Goal: Transaction & Acquisition: Book appointment/travel/reservation

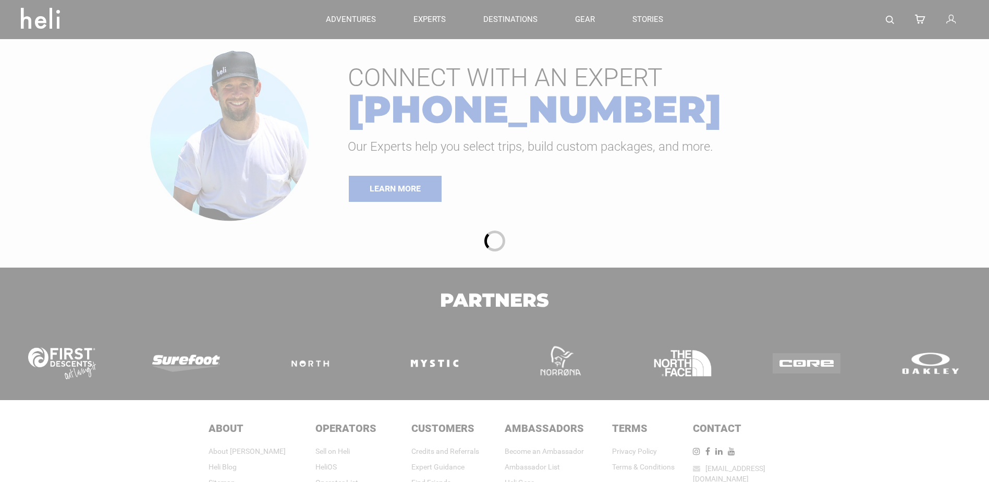
type input "Heli Skiing"
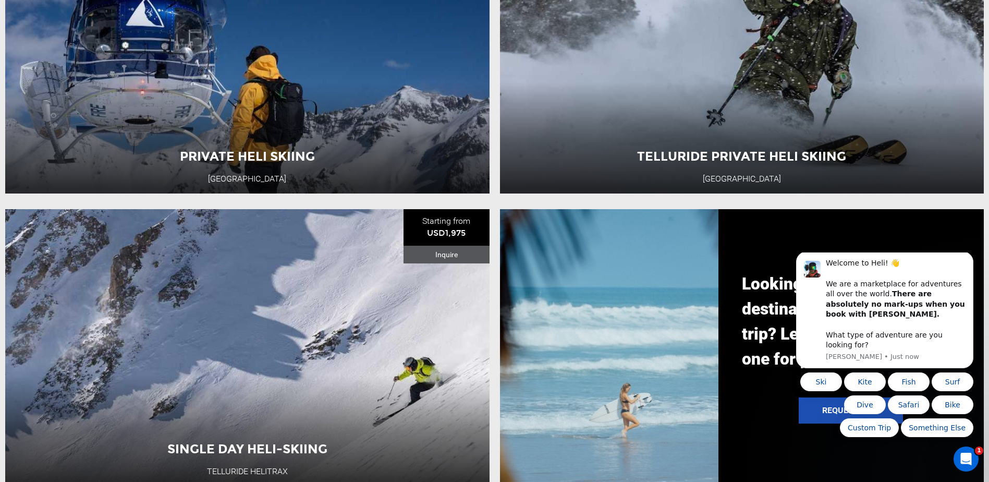
scroll to position [971, 0]
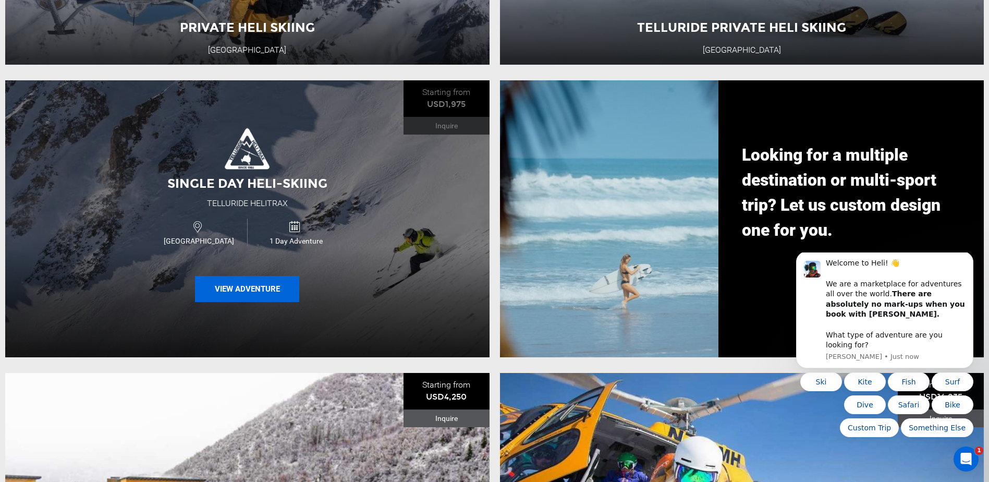
click at [255, 296] on button "View Adventure" at bounding box center [247, 289] width 104 height 26
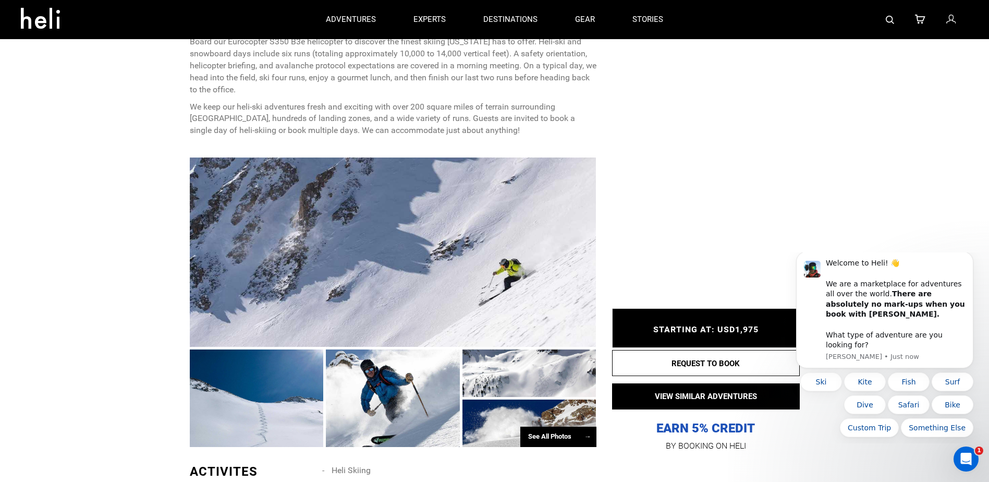
scroll to position [469, 0]
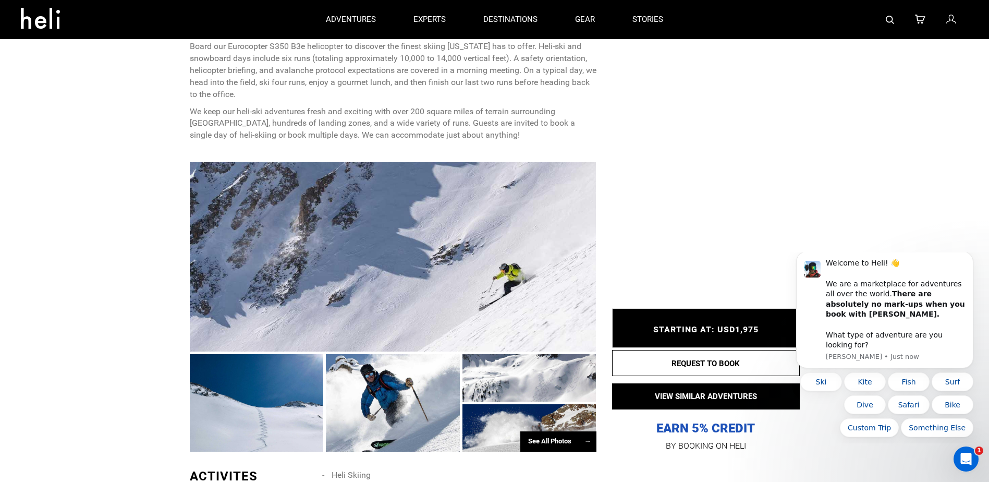
click at [388, 414] on div at bounding box center [393, 402] width 134 height 97
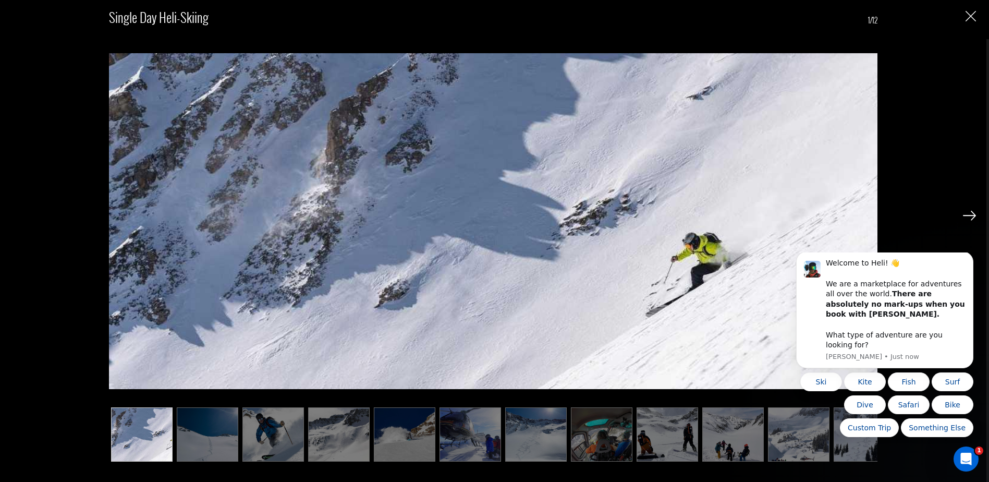
click at [975, 211] on img at bounding box center [969, 215] width 13 height 9
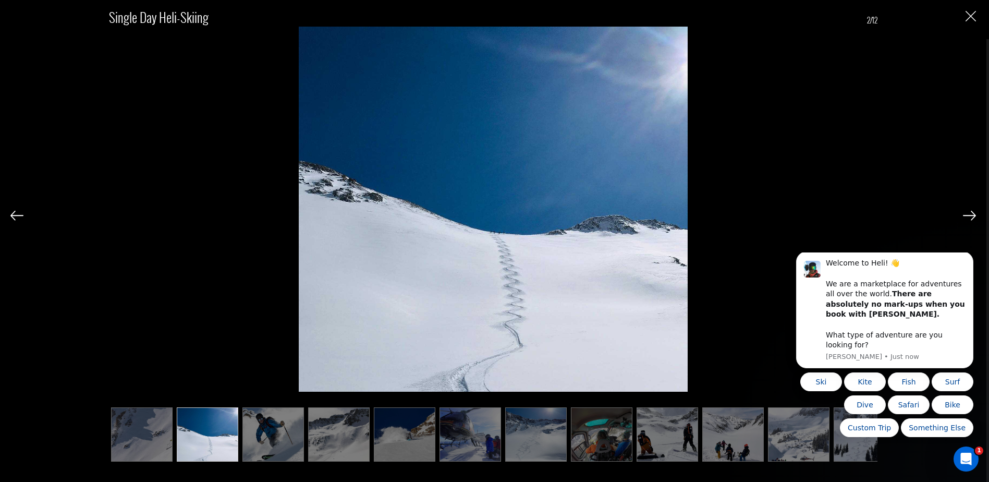
click at [969, 212] on img at bounding box center [969, 215] width 13 height 9
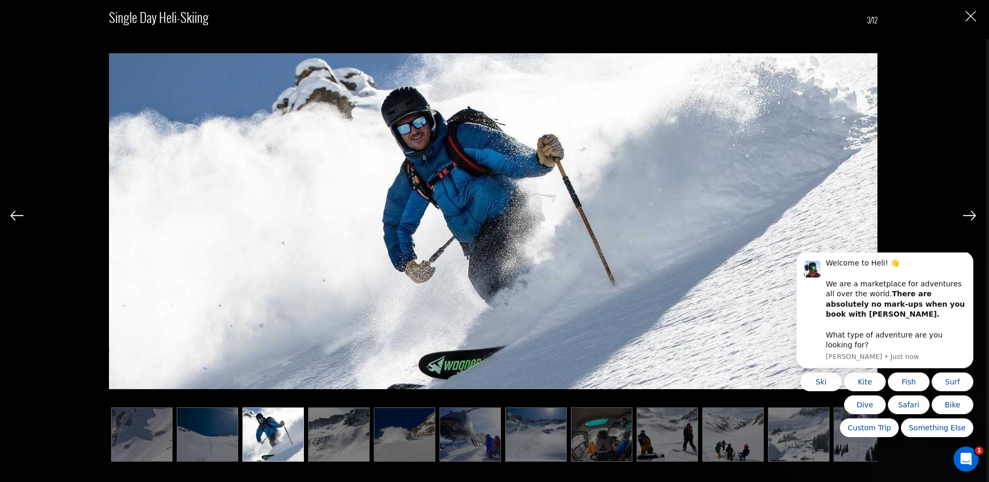
click at [968, 212] on img at bounding box center [969, 215] width 13 height 9
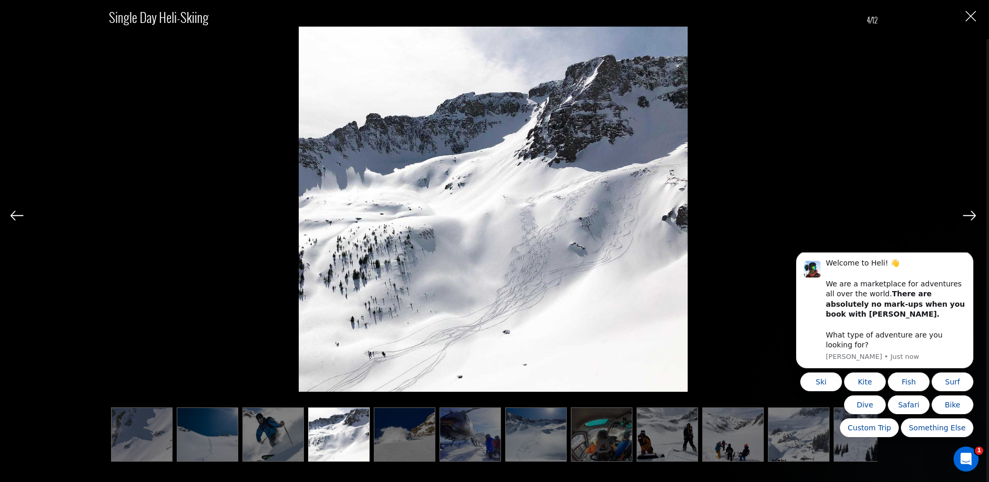
click at [966, 214] on img at bounding box center [969, 215] width 13 height 9
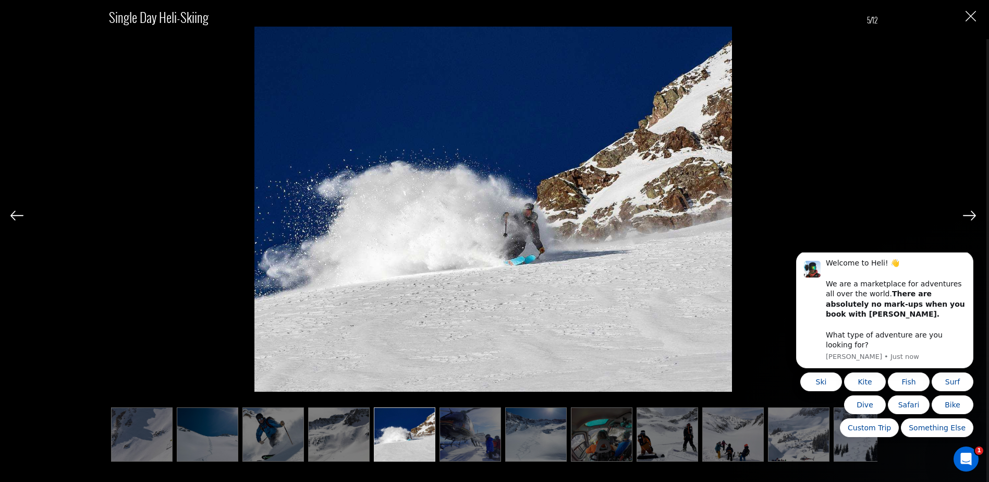
click at [967, 216] on img at bounding box center [969, 215] width 13 height 9
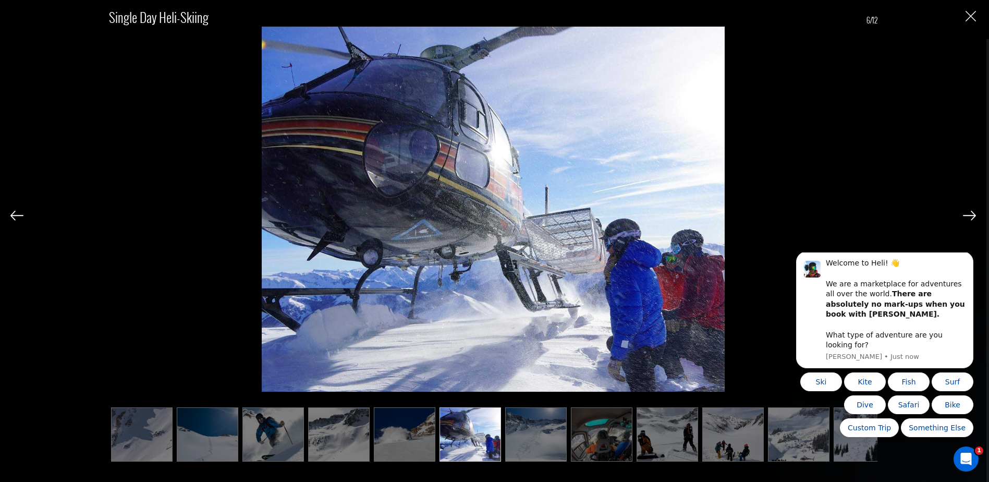
click at [966, 215] on img at bounding box center [969, 215] width 13 height 9
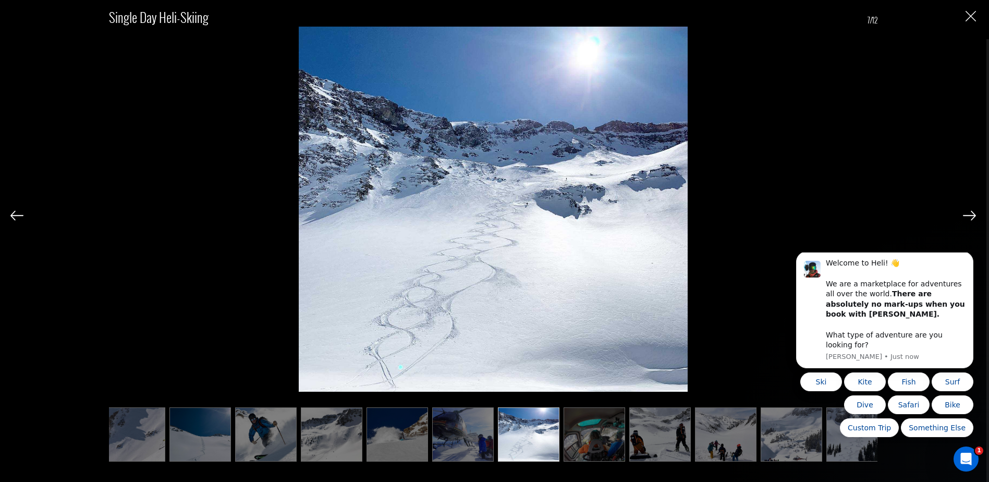
scroll to position [0, 20]
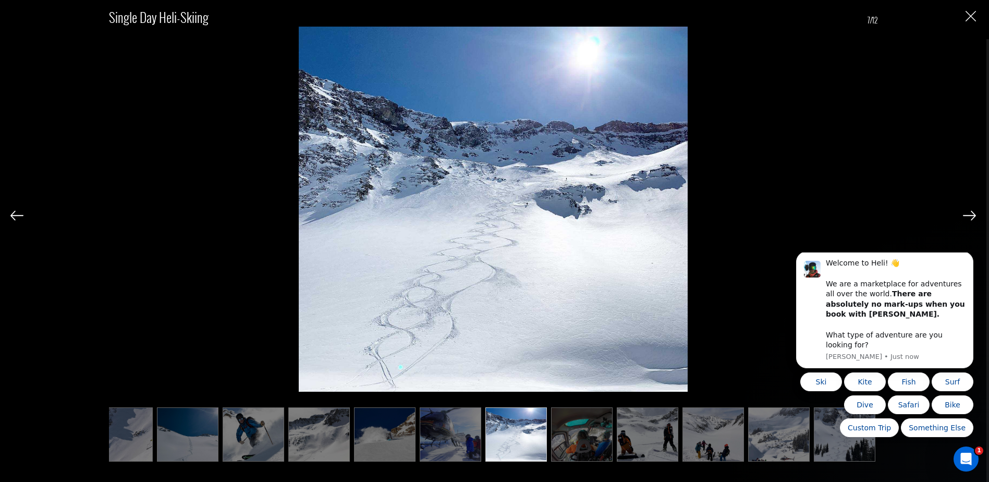
click at [966, 214] on img at bounding box center [969, 215] width 13 height 9
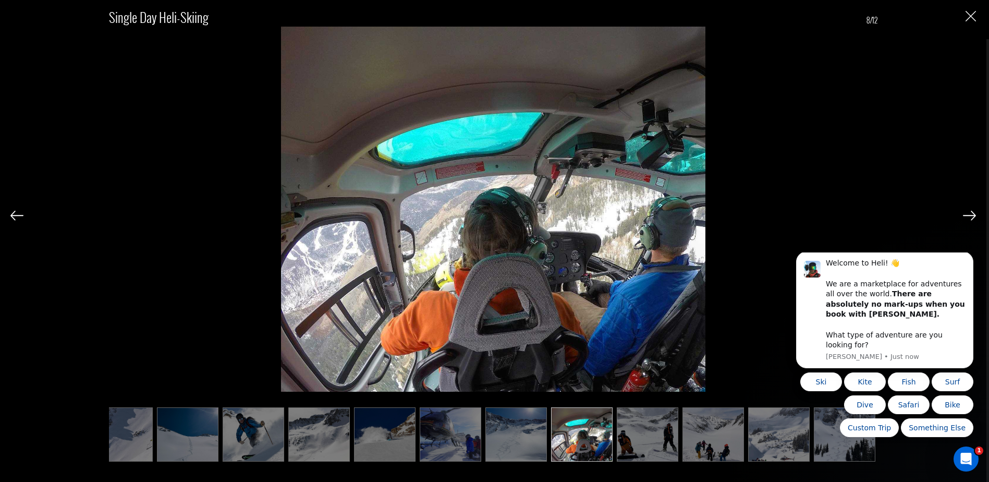
click at [966, 214] on img at bounding box center [969, 215] width 13 height 9
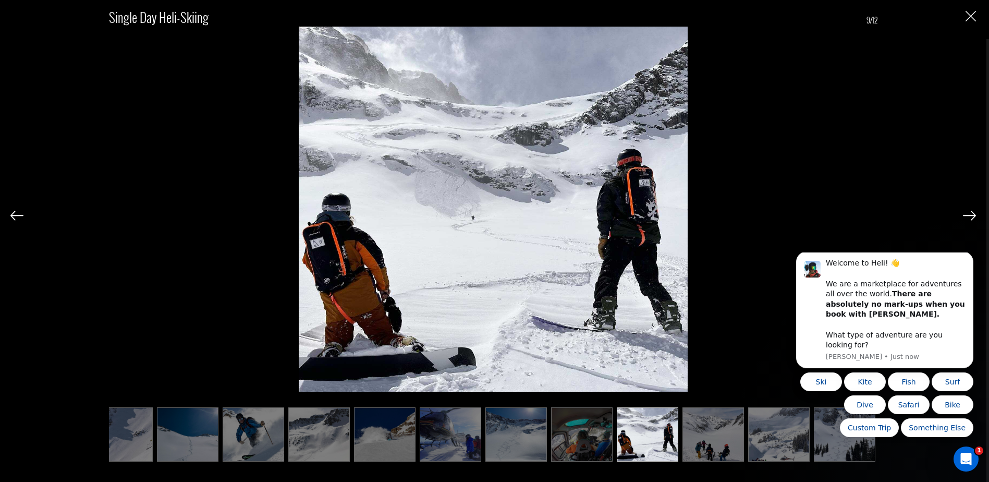
click at [969, 214] on img at bounding box center [969, 215] width 13 height 9
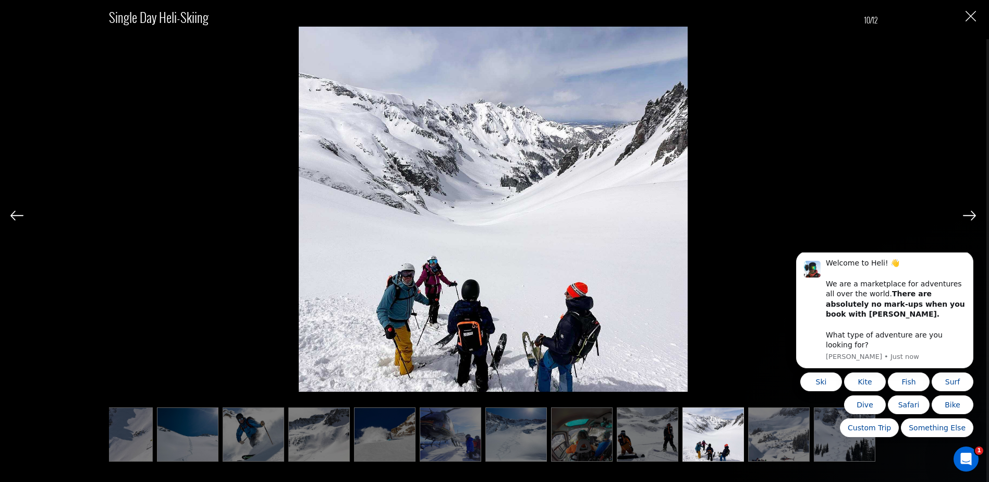
click at [16, 217] on img at bounding box center [16, 215] width 13 height 9
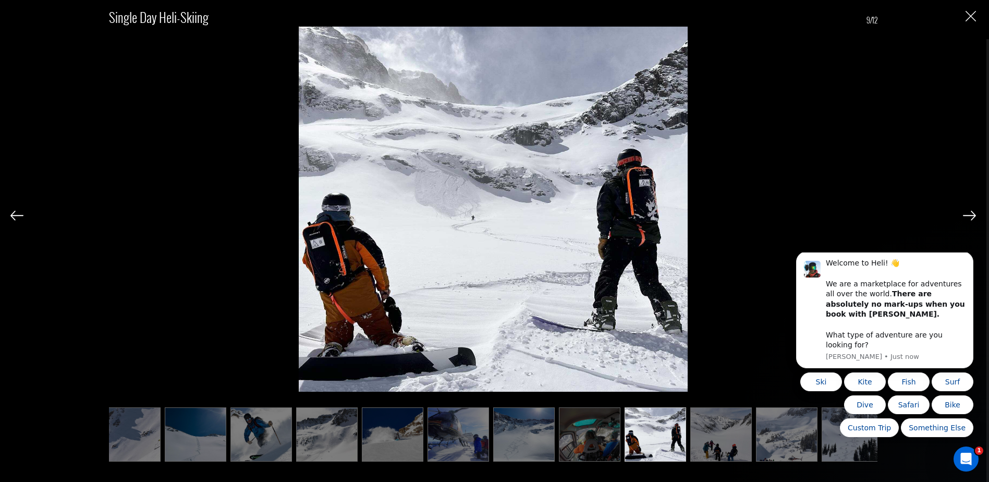
scroll to position [0, 0]
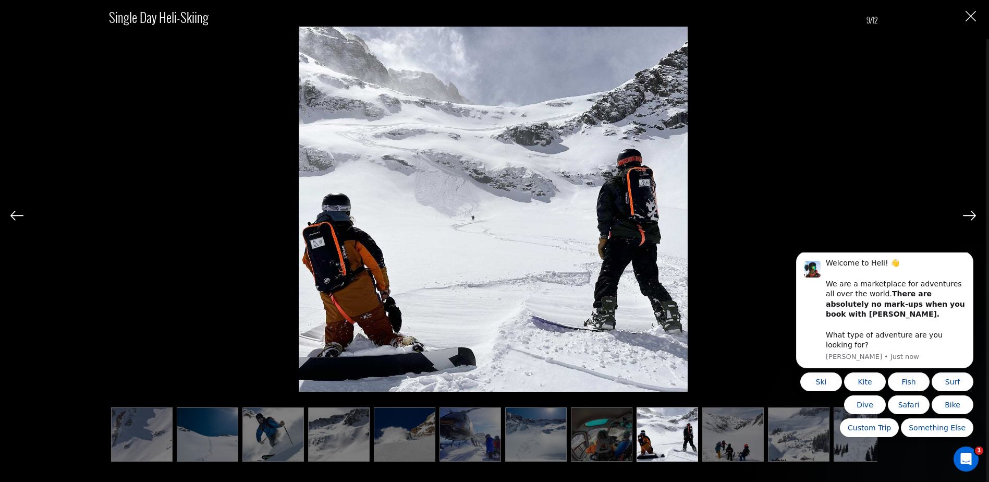
click at [16, 217] on img at bounding box center [16, 215] width 13 height 9
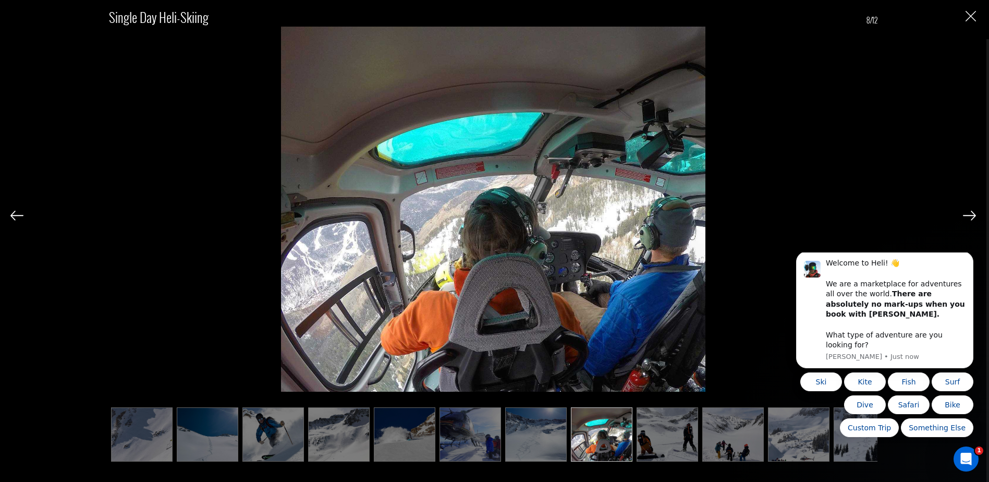
click at [16, 217] on img at bounding box center [16, 215] width 13 height 9
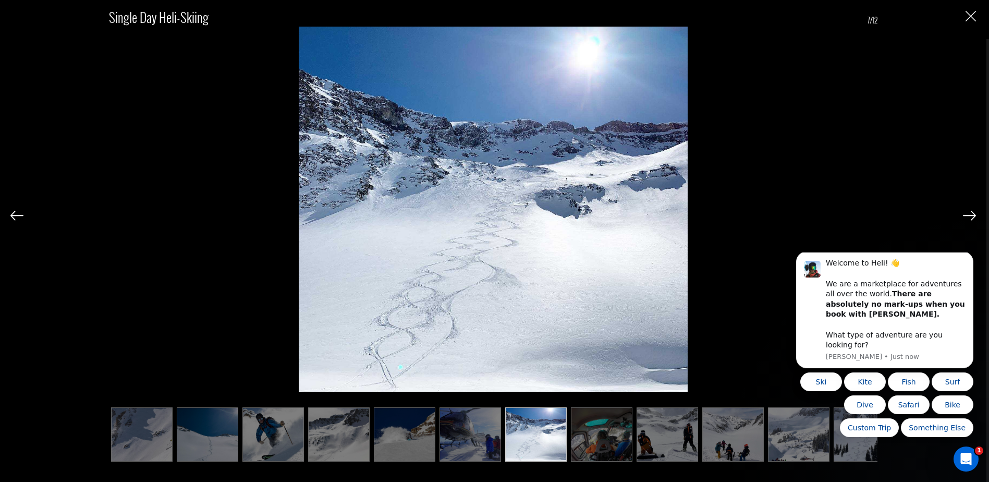
click at [16, 217] on img at bounding box center [16, 215] width 13 height 9
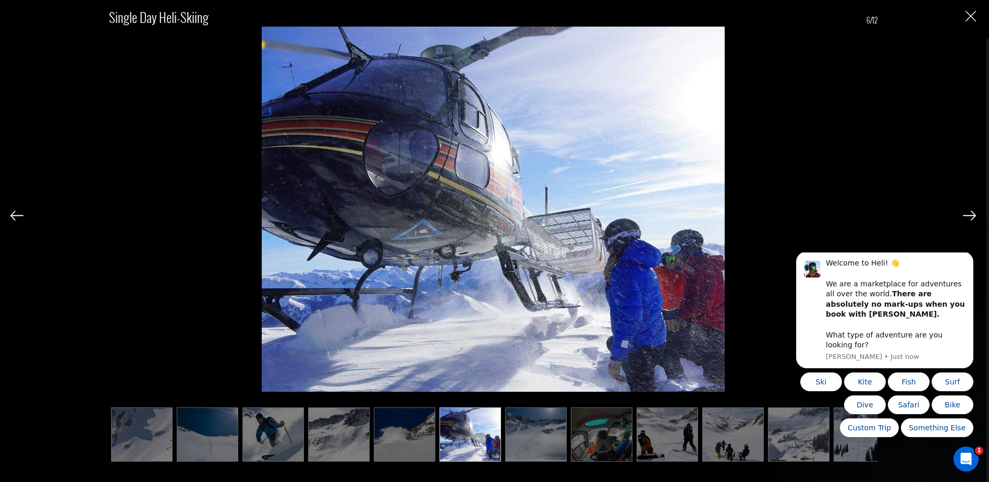
click at [16, 217] on img at bounding box center [16, 215] width 13 height 9
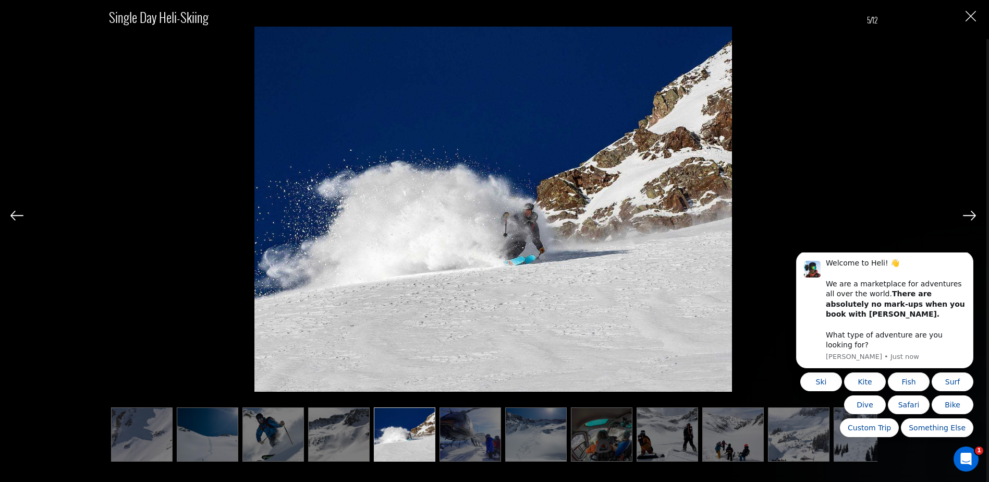
click at [16, 217] on img at bounding box center [16, 215] width 13 height 9
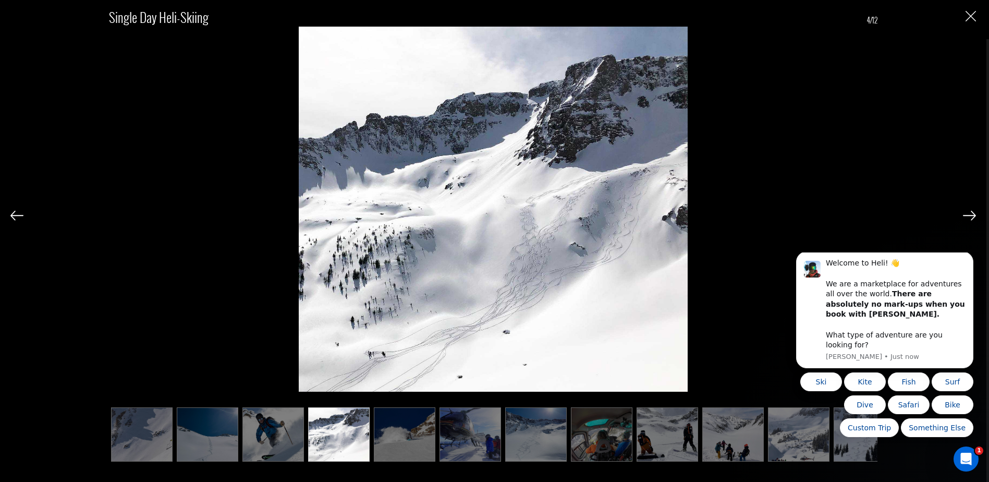
click at [973, 21] on img "Close" at bounding box center [971, 16] width 10 height 10
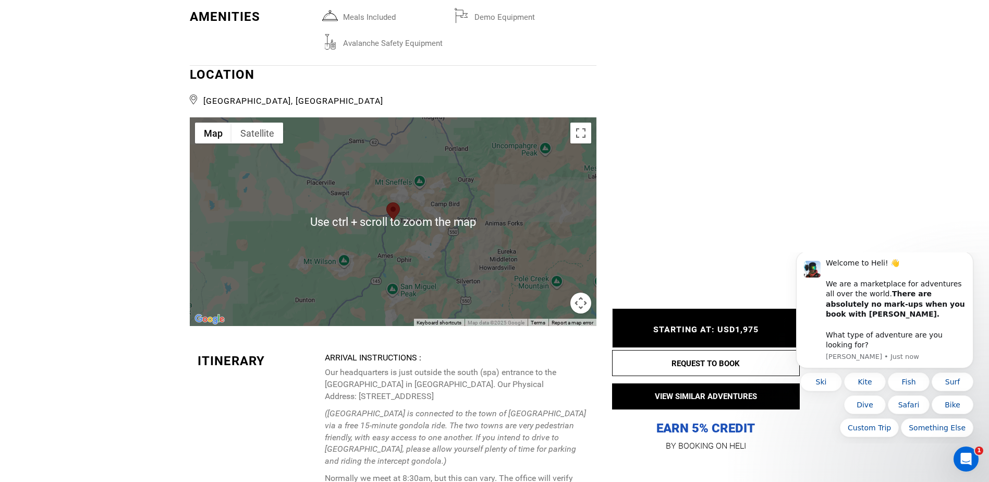
scroll to position [1669, 0]
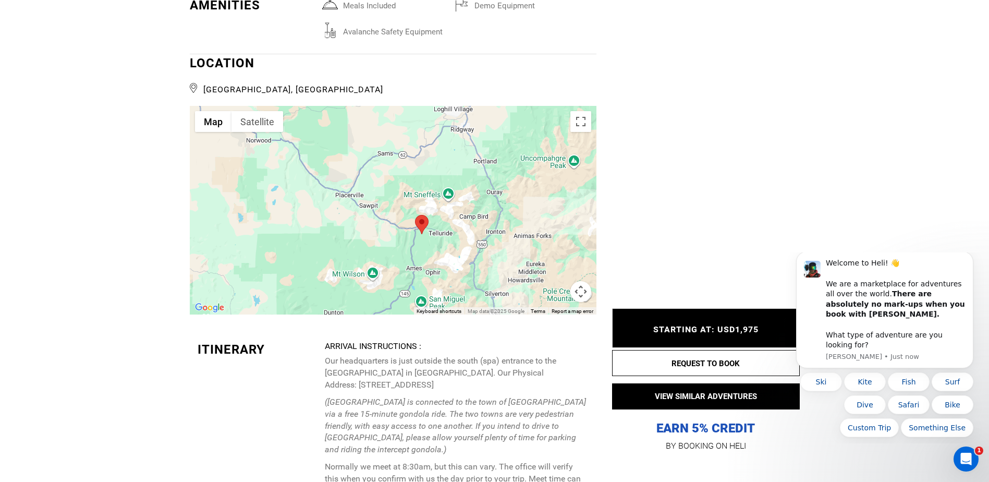
drag, startPoint x: 418, startPoint y: 265, endPoint x: 439, endPoint y: 290, distance: 32.6
click at [439, 290] on div at bounding box center [393, 210] width 407 height 209
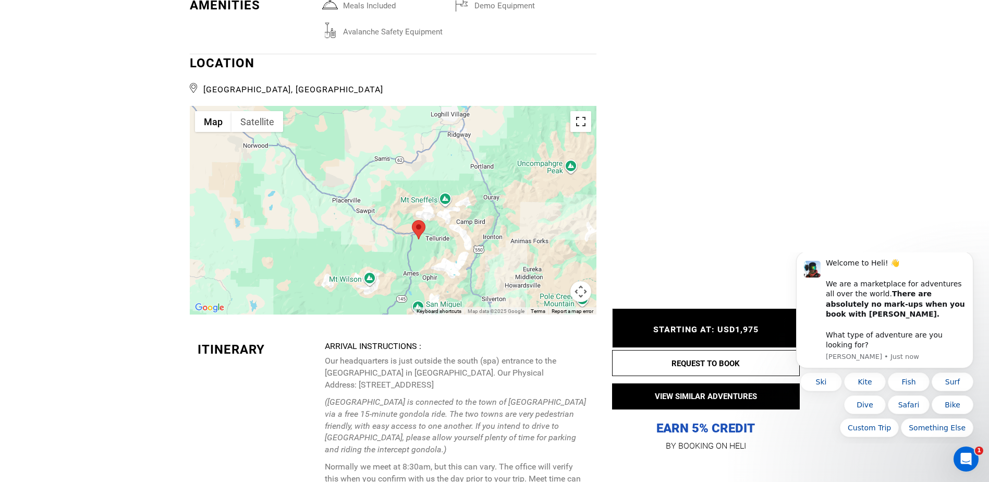
click at [584, 122] on button "Toggle fullscreen view" at bounding box center [581, 121] width 21 height 21
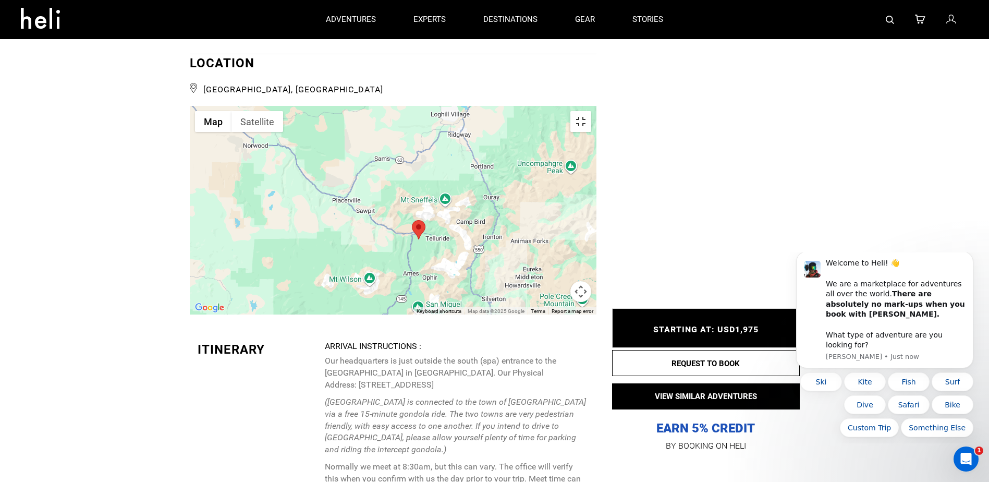
scroll to position [0, 0]
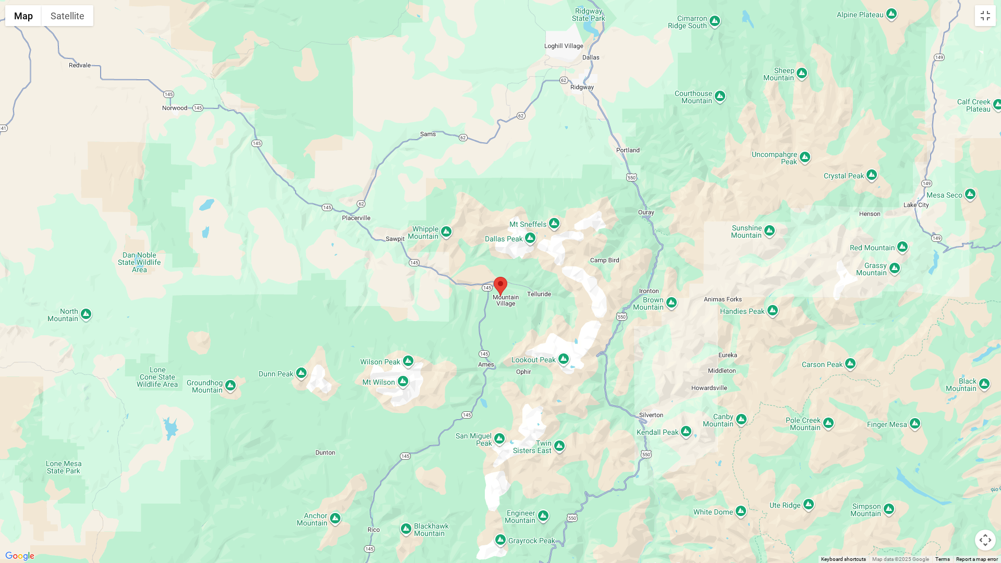
drag, startPoint x: 519, startPoint y: 272, endPoint x: 516, endPoint y: 383, distance: 111.1
click at [516, 383] on div at bounding box center [500, 281] width 1001 height 563
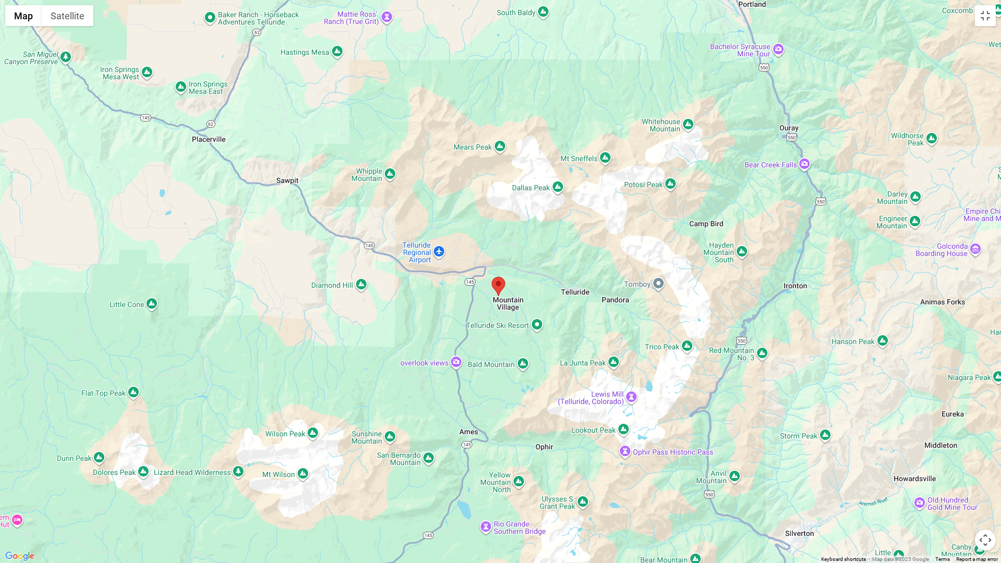
drag, startPoint x: 499, startPoint y: 324, endPoint x: 492, endPoint y: 360, distance: 36.6
click at [492, 360] on div at bounding box center [500, 281] width 1001 height 563
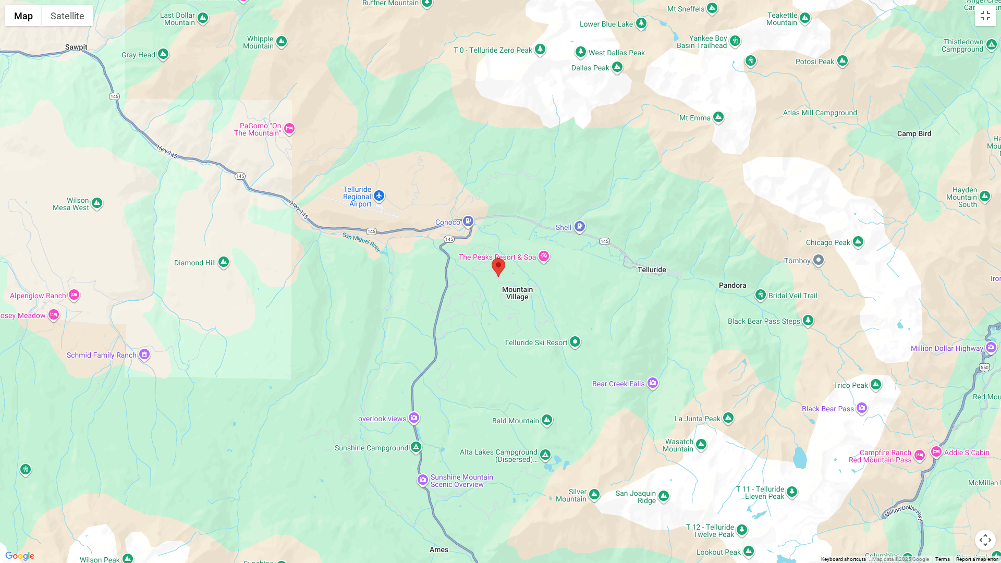
drag, startPoint x: 471, startPoint y: 345, endPoint x: 471, endPoint y: 361, distance: 15.6
click at [471, 361] on div at bounding box center [500, 281] width 1001 height 563
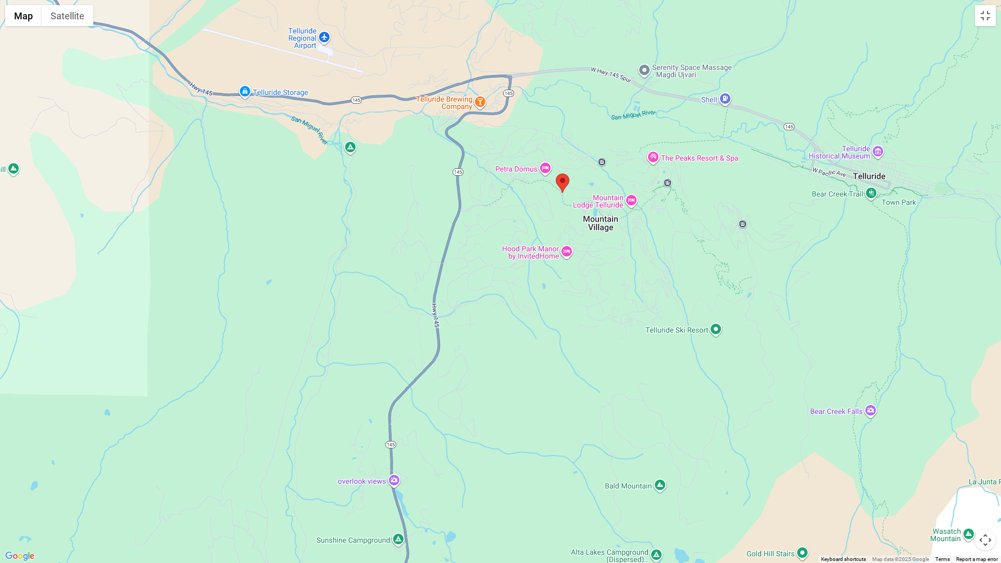
drag, startPoint x: 464, startPoint y: 386, endPoint x: 500, endPoint y: 321, distance: 74.0
click at [500, 321] on div at bounding box center [500, 281] width 1001 height 563
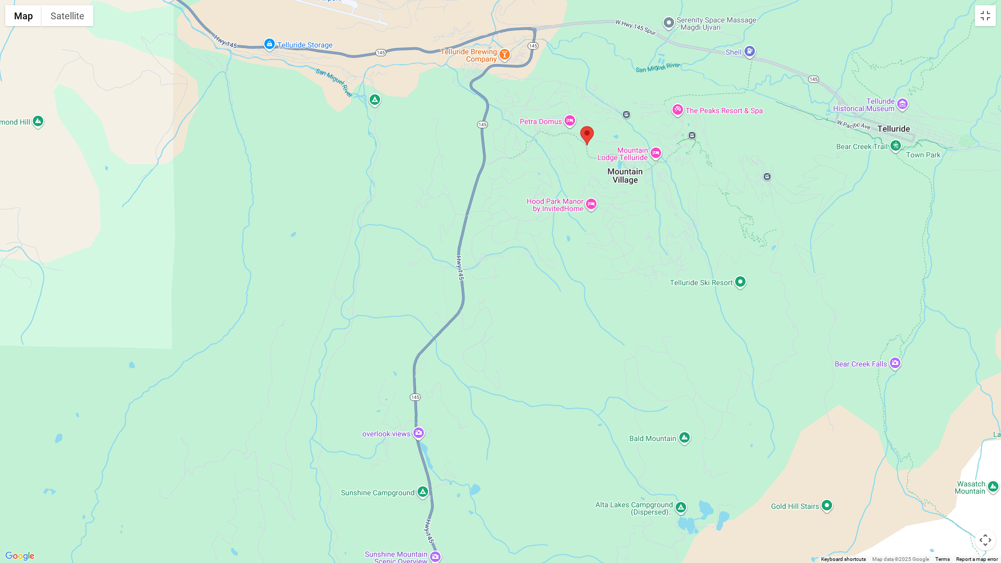
drag, startPoint x: 449, startPoint y: 351, endPoint x: 468, endPoint y: 315, distance: 40.1
click at [471, 312] on div at bounding box center [500, 281] width 1001 height 563
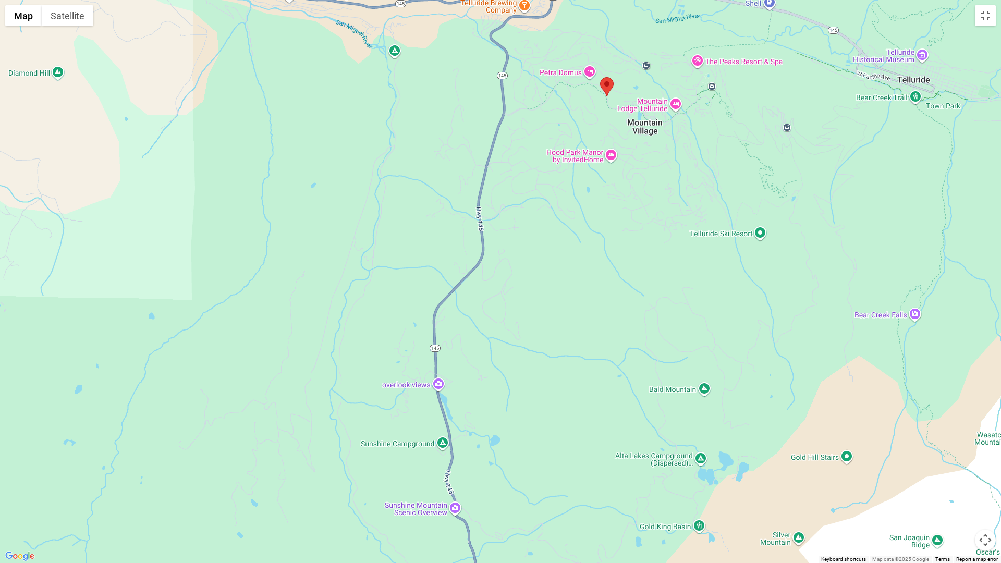
drag, startPoint x: 481, startPoint y: 430, endPoint x: 493, endPoint y: 400, distance: 32.1
click at [493, 400] on div at bounding box center [500, 281] width 1001 height 563
click at [417, 384] on div at bounding box center [500, 281] width 1001 height 563
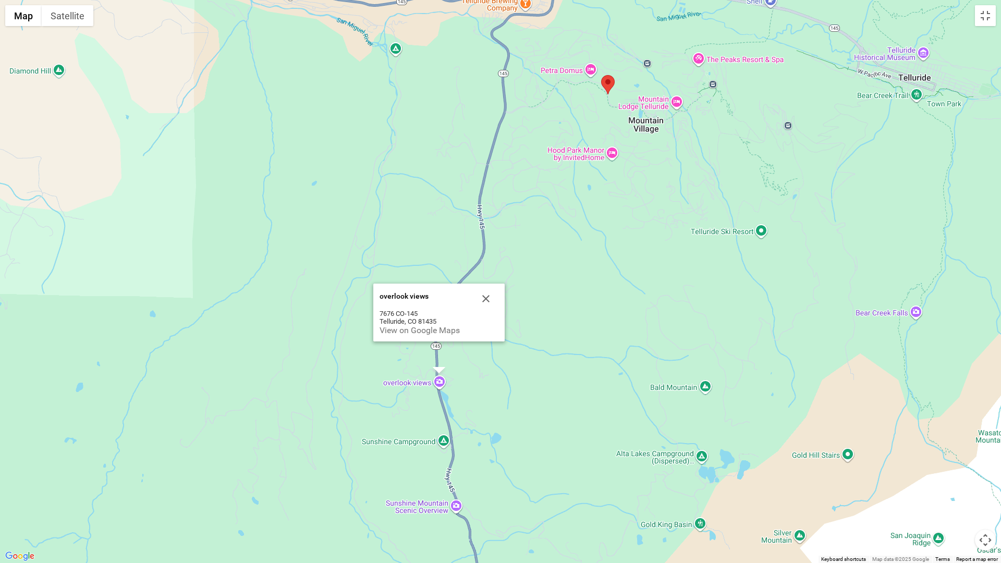
drag, startPoint x: 598, startPoint y: 404, endPoint x: 490, endPoint y: 371, distance: 112.4
click at [596, 403] on div "overlook views overlook views [STREET_ADDRESS] View on Google Maps" at bounding box center [500, 281] width 1001 height 563
click at [487, 296] on button "Close" at bounding box center [486, 298] width 25 height 25
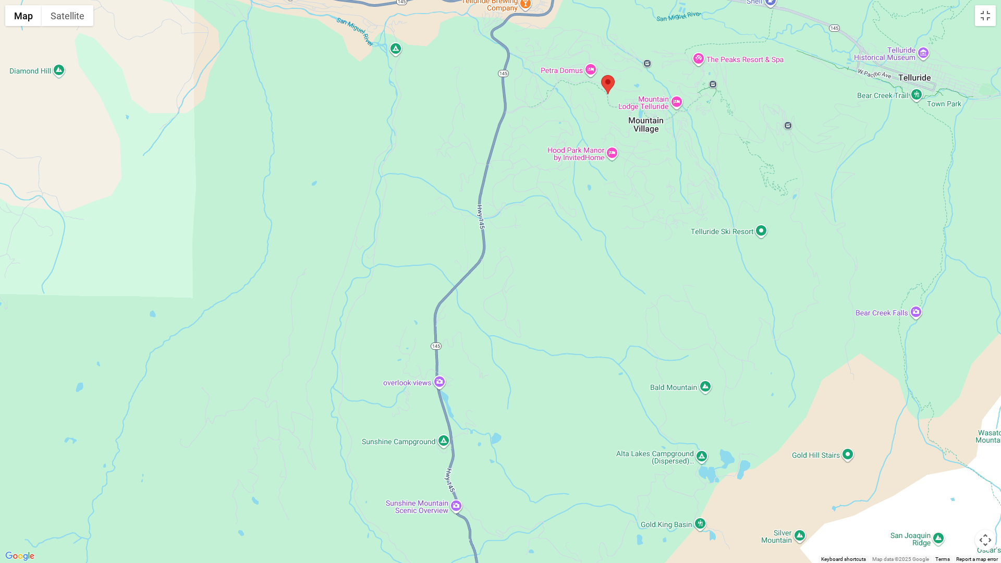
drag, startPoint x: 803, startPoint y: 169, endPoint x: 630, endPoint y: 248, distance: 190.9
click at [630, 248] on div at bounding box center [500, 281] width 1001 height 563
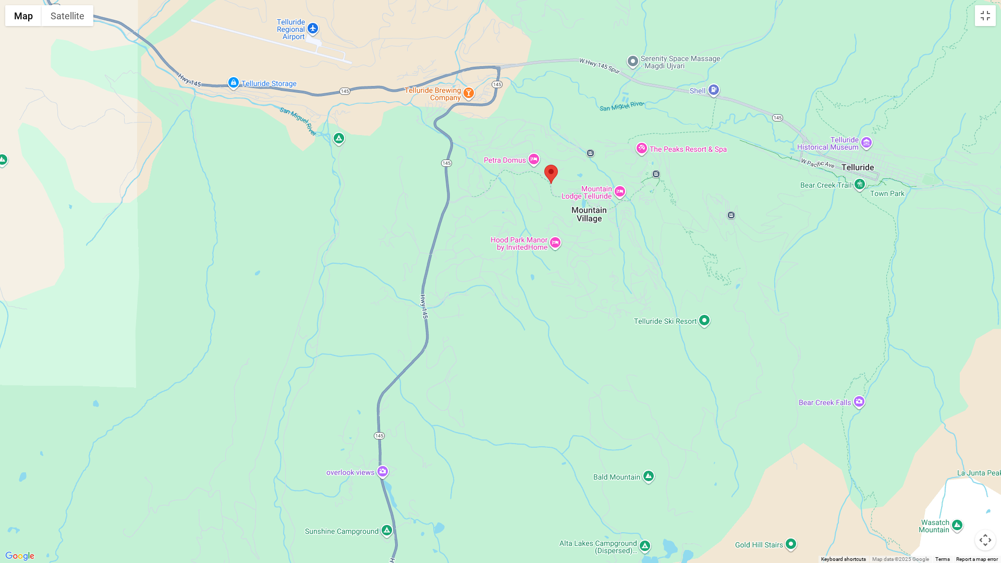
drag, startPoint x: 801, startPoint y: 192, endPoint x: 707, endPoint y: 264, distance: 118.2
click at [704, 269] on div at bounding box center [500, 281] width 1001 height 563
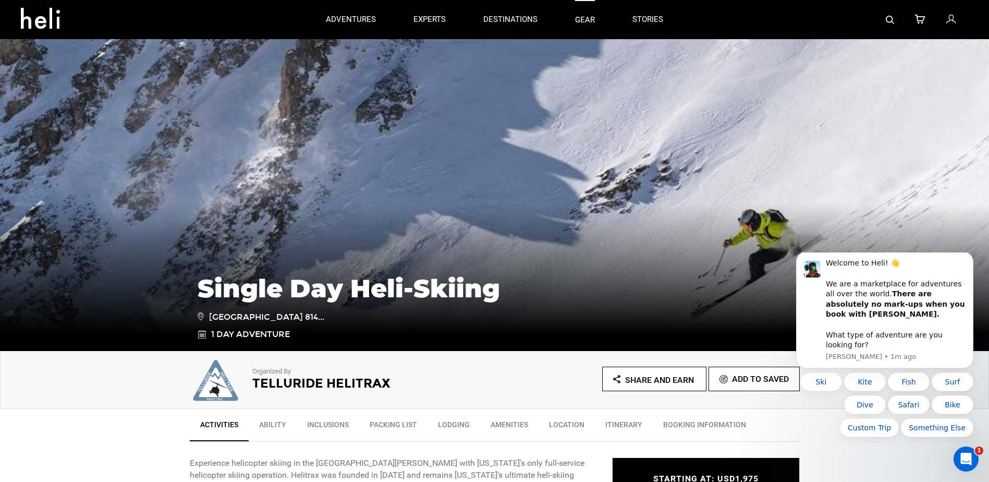
click at [586, 19] on link "gear" at bounding box center [585, 19] width 20 height 39
